Goal: Navigation & Orientation: Find specific page/section

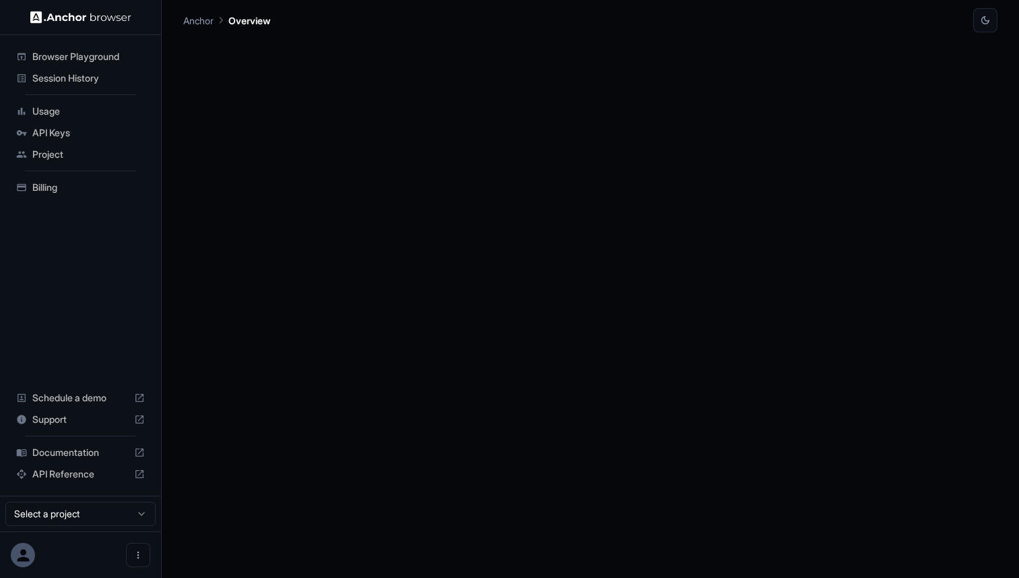
click at [123, 69] on div "Session History" at bounding box center [81, 78] width 140 height 22
